Goal: Check status: Check status

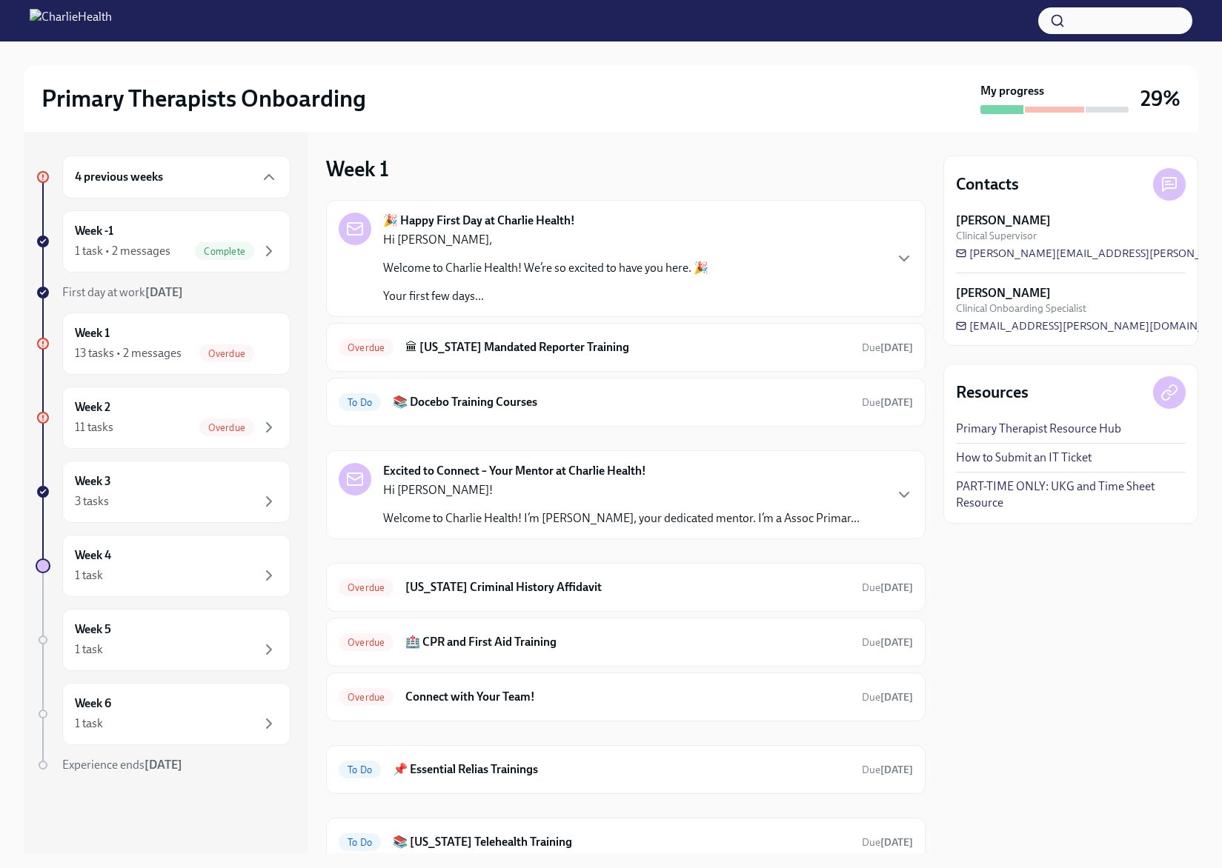
scroll to position [252, 0]
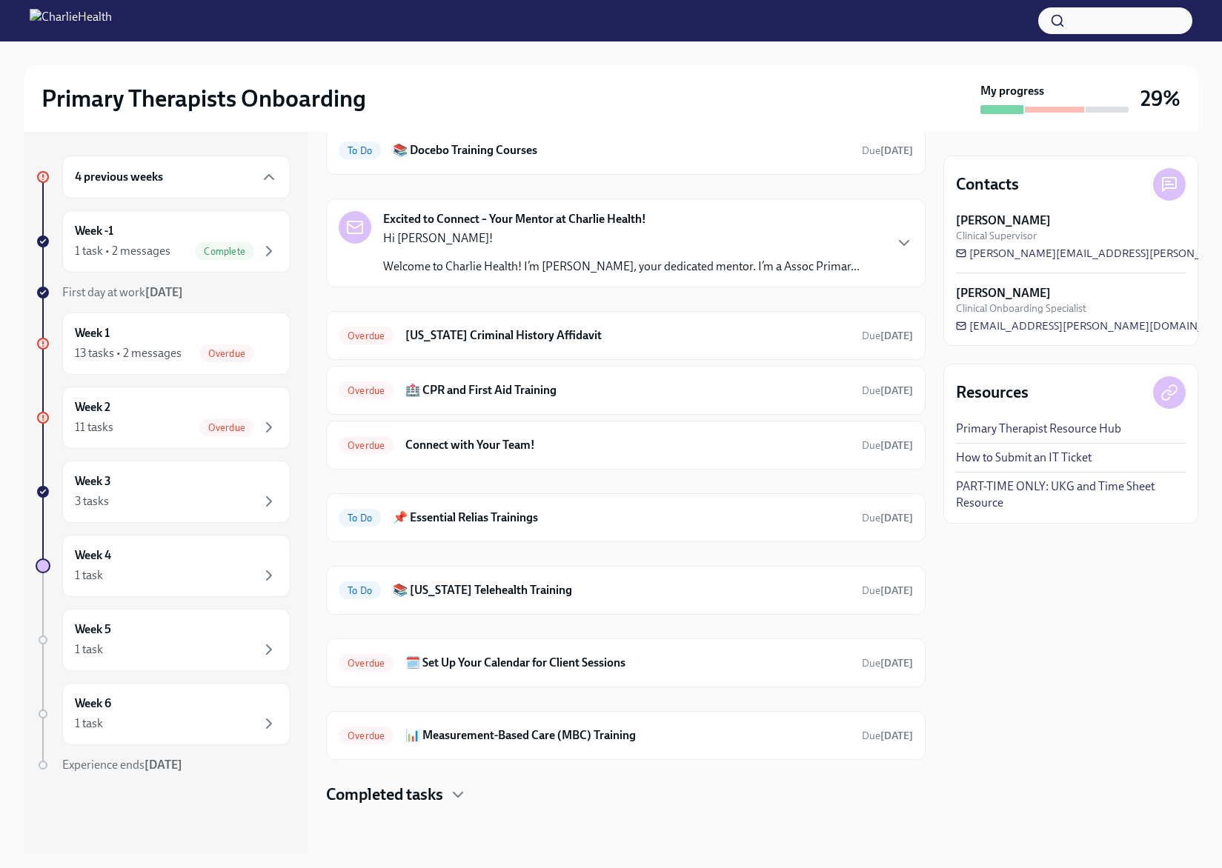
click at [1054, 107] on div at bounding box center [1055, 110] width 60 height 6
click at [142, 559] on div "Week 4 1 task" at bounding box center [176, 566] width 203 height 37
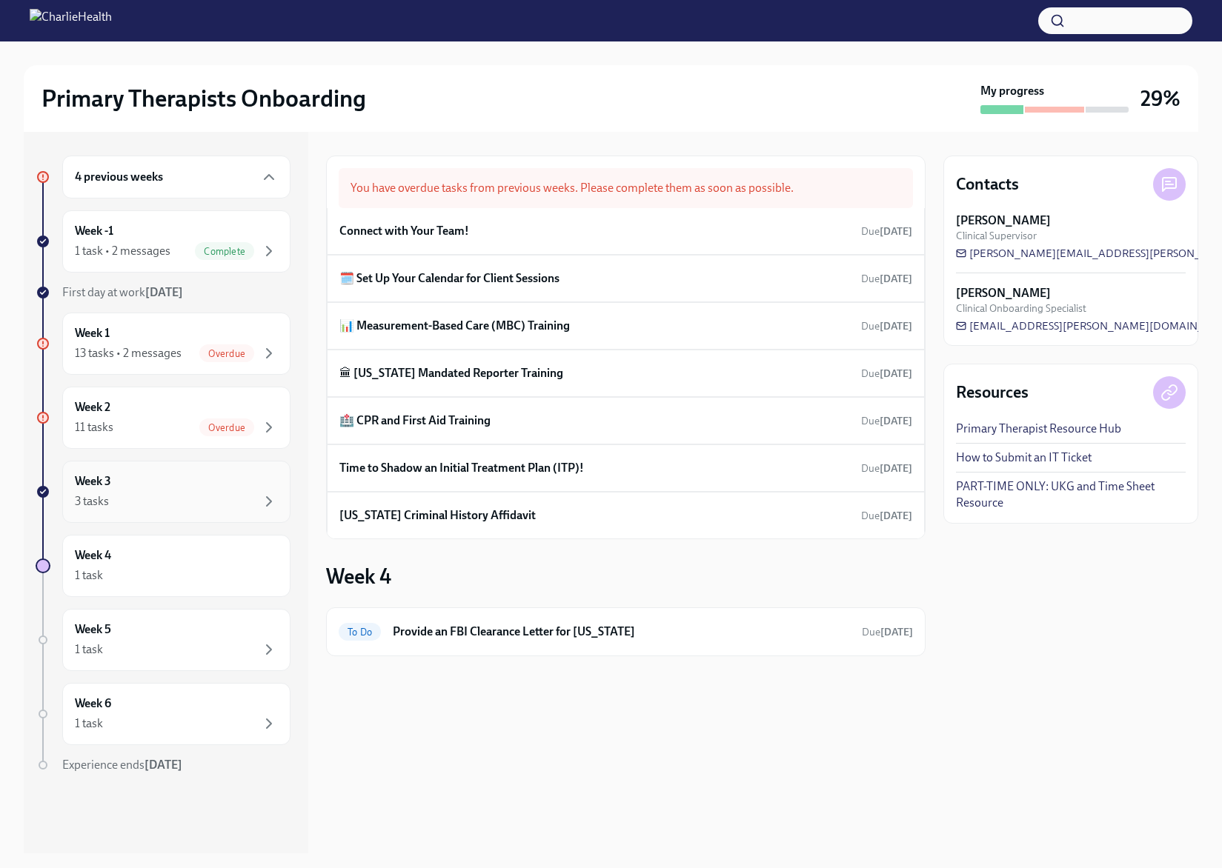
click at [162, 518] on div "Week 3 3 tasks" at bounding box center [176, 492] width 228 height 62
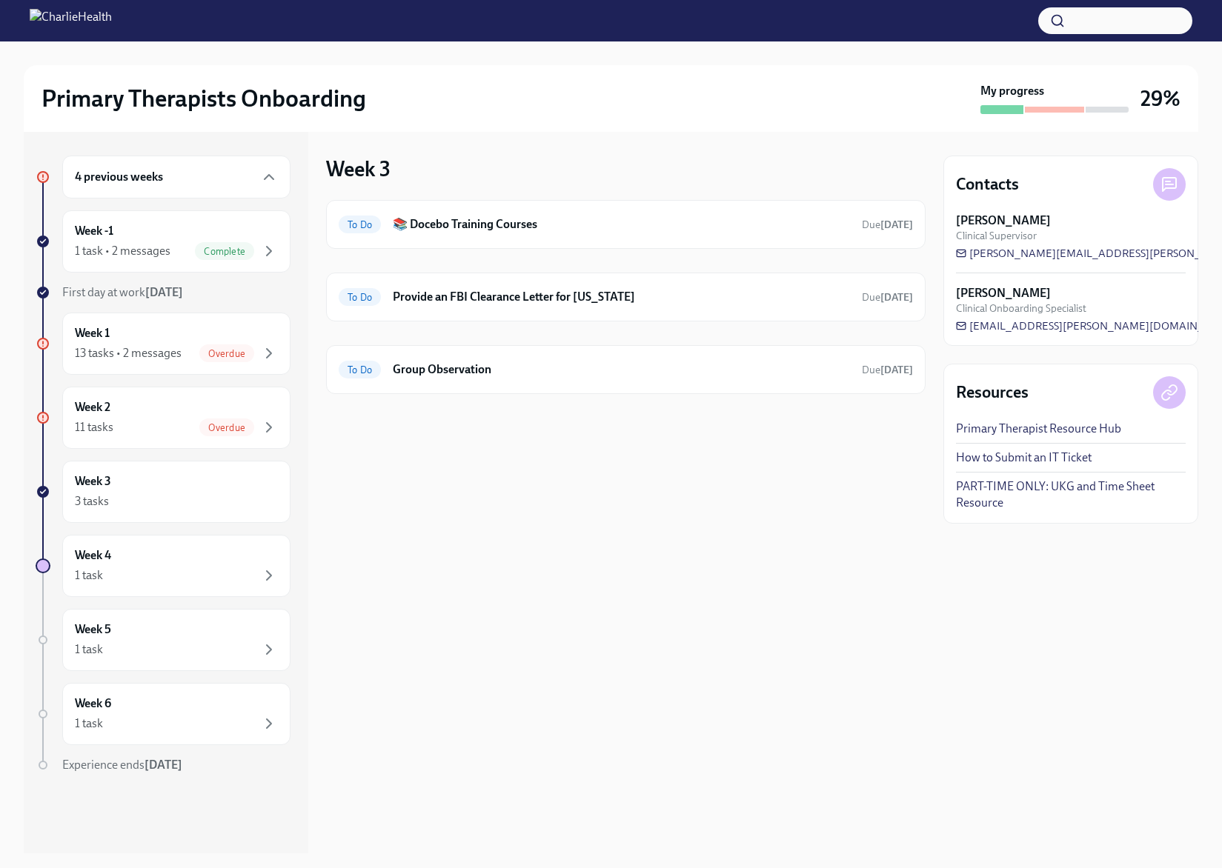
click at [147, 173] on h6 "4 previous weeks" at bounding box center [119, 177] width 88 height 16
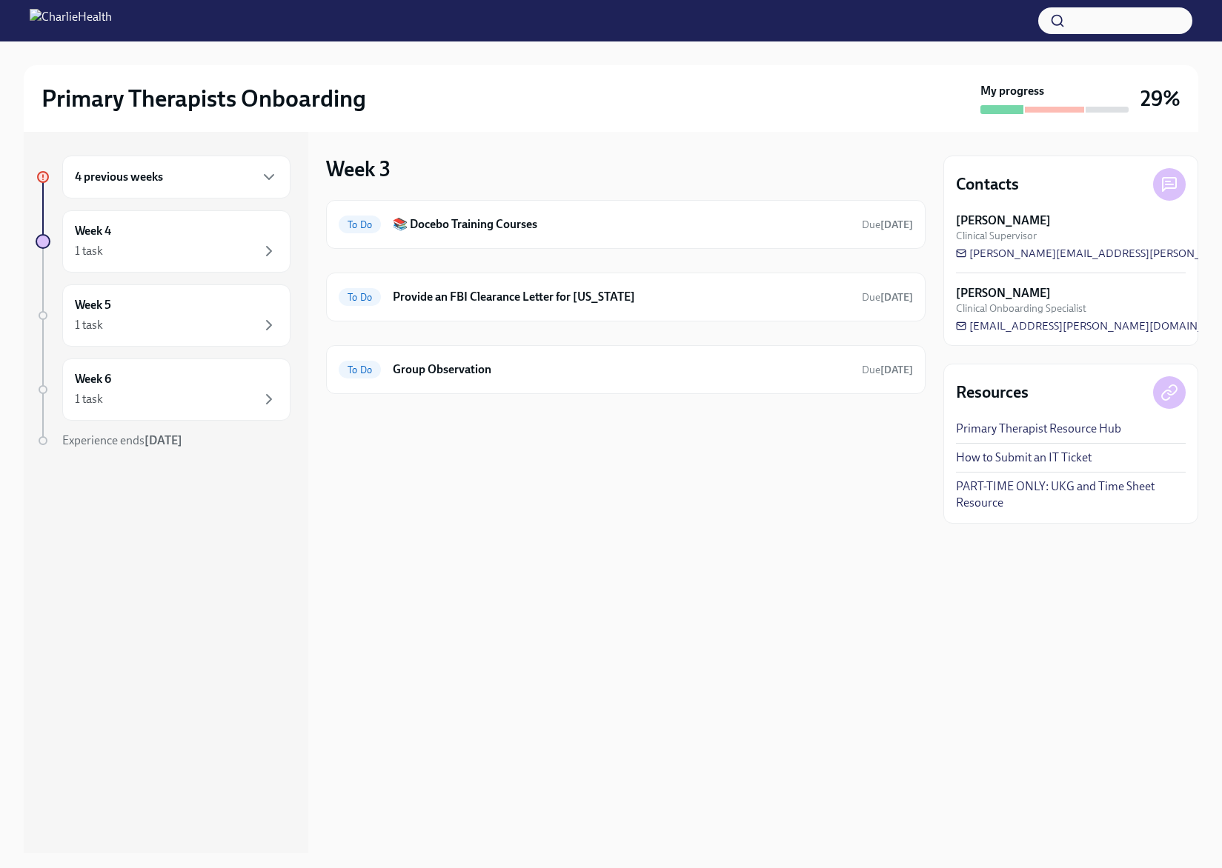
click at [147, 173] on h6 "4 previous weeks" at bounding box center [119, 177] width 88 height 16
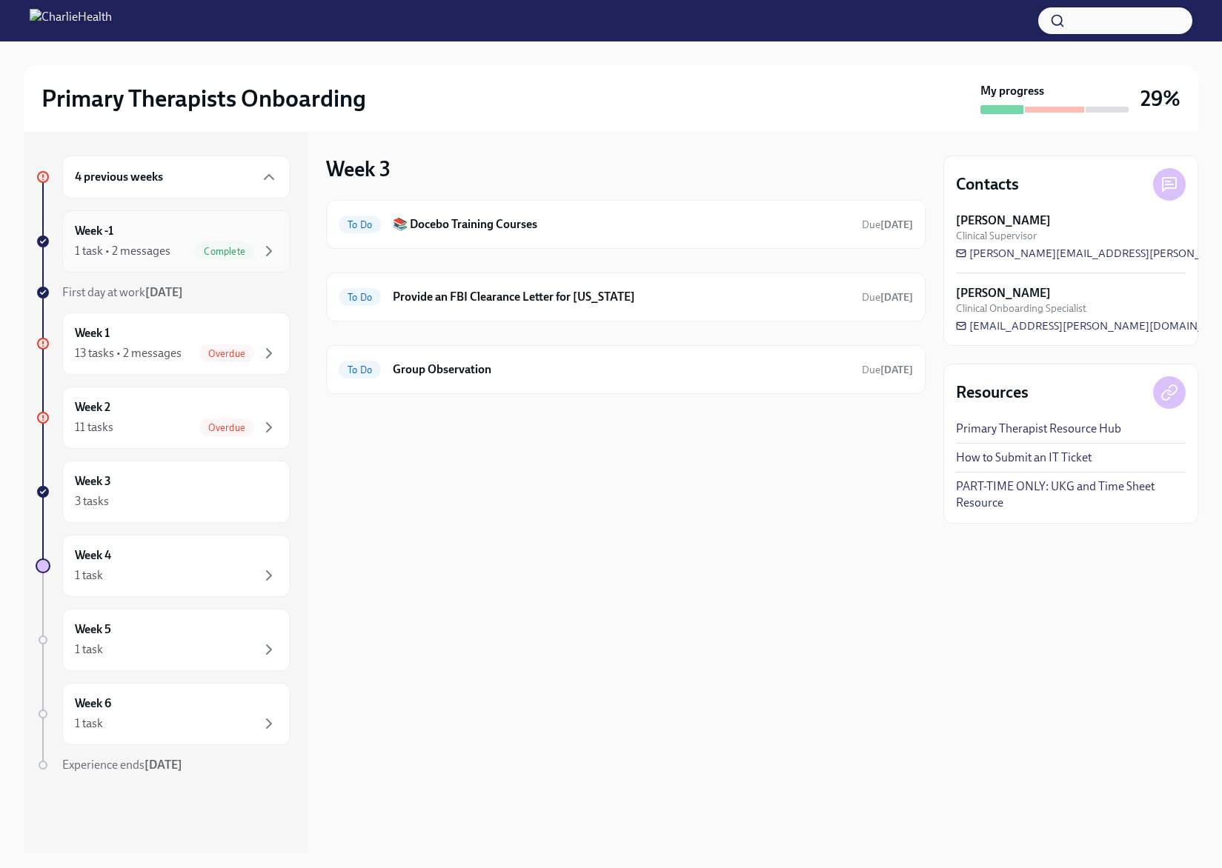
click at [156, 234] on div "Week -1 1 task • 2 messages Complete" at bounding box center [176, 241] width 203 height 37
